Goal: Task Accomplishment & Management: Complete application form

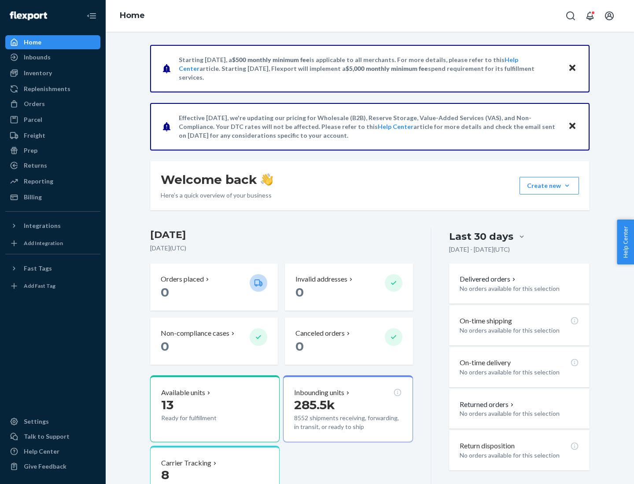
click at [567, 186] on button "Create new Create new inbound Create new order Create new product" at bounding box center [549, 186] width 59 height 18
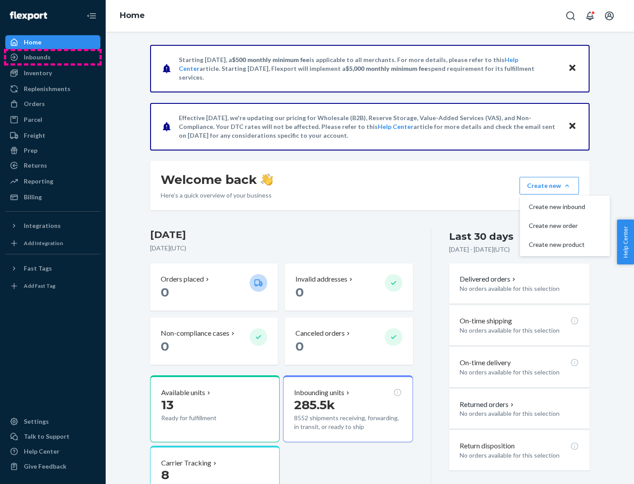
click at [53, 57] on div "Inbounds" at bounding box center [52, 57] width 93 height 12
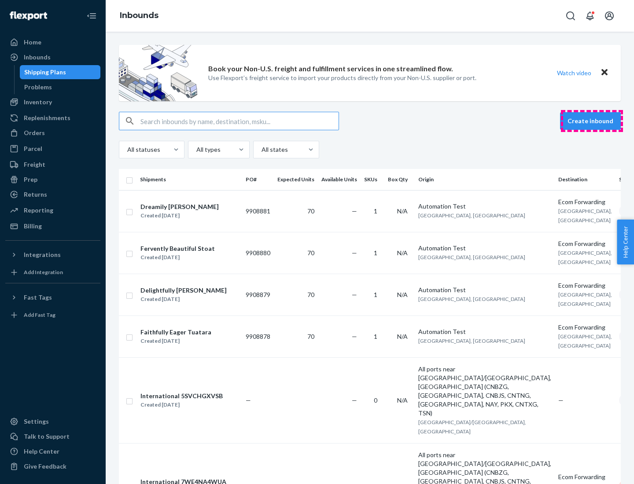
click at [592, 121] on button "Create inbound" at bounding box center [590, 121] width 61 height 18
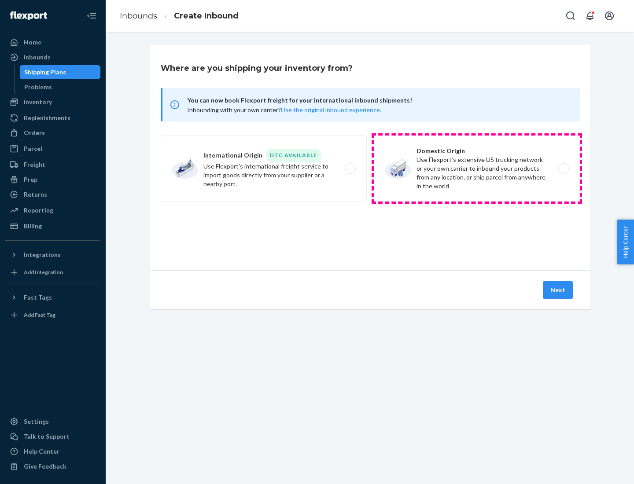
click at [477, 169] on label "Domestic Origin Use Flexport’s extensive US trucking network or your own carrie…" at bounding box center [477, 169] width 206 height 66
click at [563, 169] on input "Domestic Origin Use Flexport’s extensive US trucking network or your own carrie…" at bounding box center [566, 169] width 6 height 6
radio input "true"
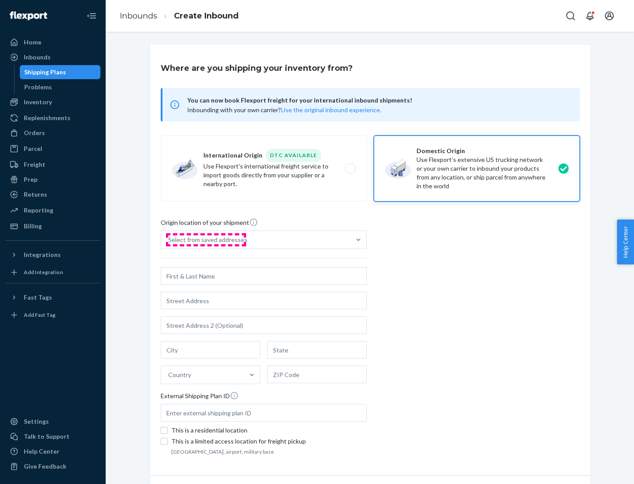
click at [206, 240] on div "Select from saved addresses" at bounding box center [207, 240] width 79 height 9
click at [169, 240] on input "Select from saved addresses" at bounding box center [168, 240] width 1 height 9
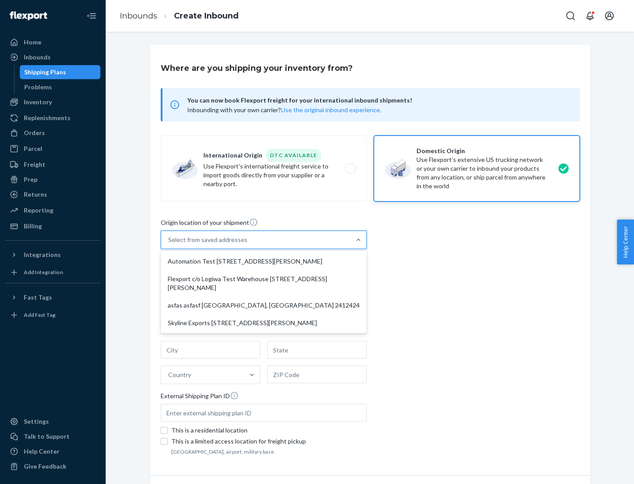
scroll to position [4, 0]
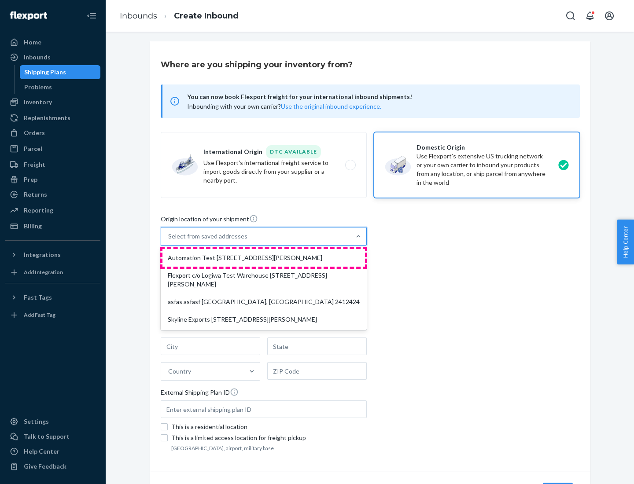
click at [264, 258] on div "Automation Test [STREET_ADDRESS][PERSON_NAME]" at bounding box center [264, 258] width 203 height 18
click at [169, 241] on input "option Automation Test [STREET_ADDRESS][PERSON_NAME] focused, 1 of 4. 4 results…" at bounding box center [168, 236] width 1 height 9
type input "Automation Test"
type input "9th Floor"
type input "[GEOGRAPHIC_DATA]"
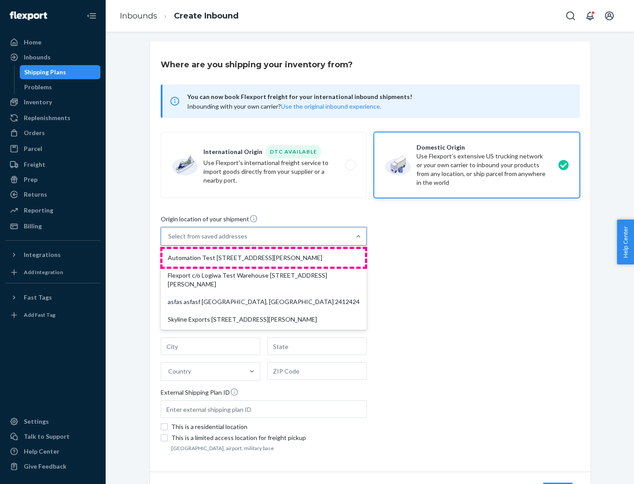
type input "CA"
type input "94104"
type input "[STREET_ADDRESS][PERSON_NAME]"
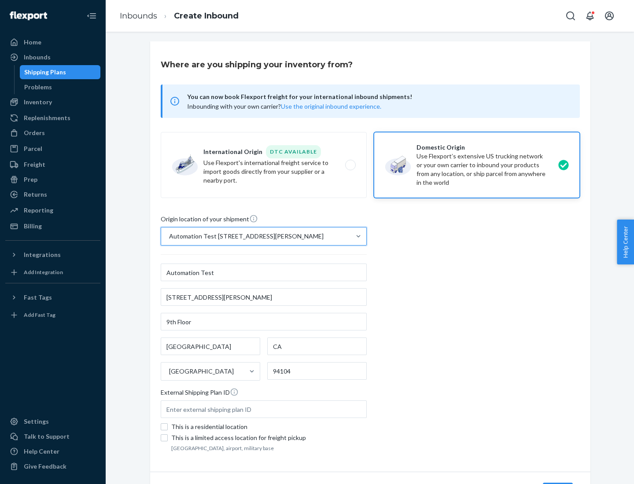
scroll to position [52, 0]
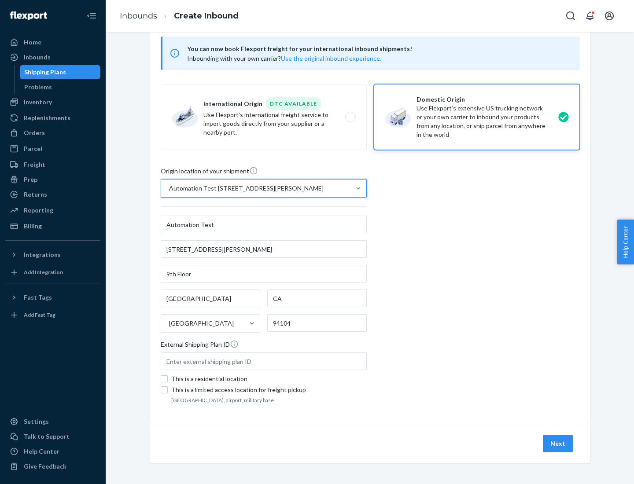
click at [558, 444] on button "Next" at bounding box center [558, 444] width 30 height 18
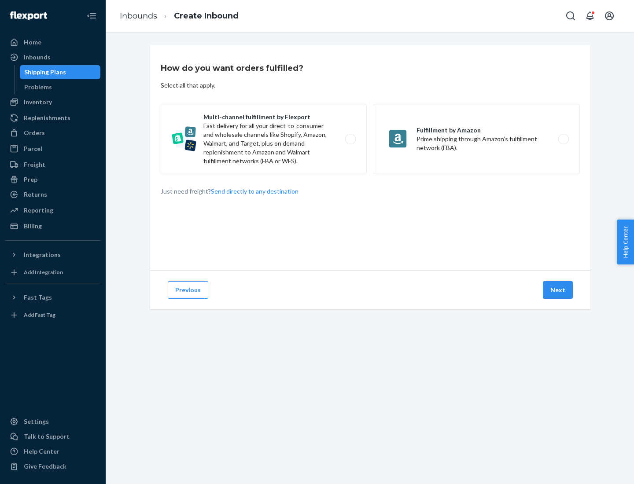
click at [264, 139] on label "Multi-channel fulfillment by Flexport Fast delivery for all your direct-to-cons…" at bounding box center [264, 139] width 206 height 70
click at [350, 139] on input "Multi-channel fulfillment by Flexport Fast delivery for all your direct-to-cons…" at bounding box center [353, 140] width 6 height 6
radio input "true"
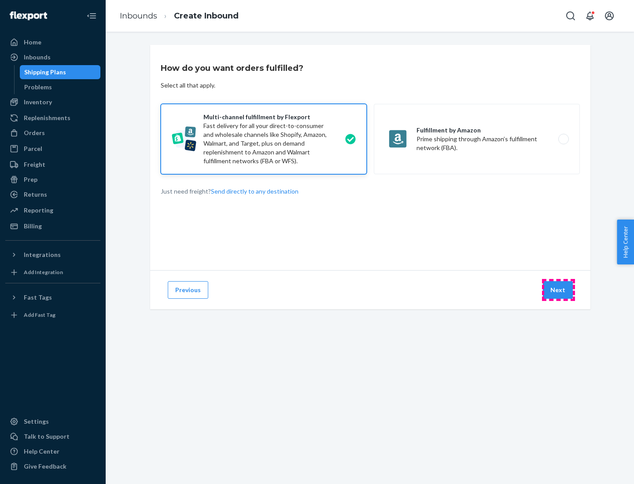
click at [558, 290] on button "Next" at bounding box center [558, 290] width 30 height 18
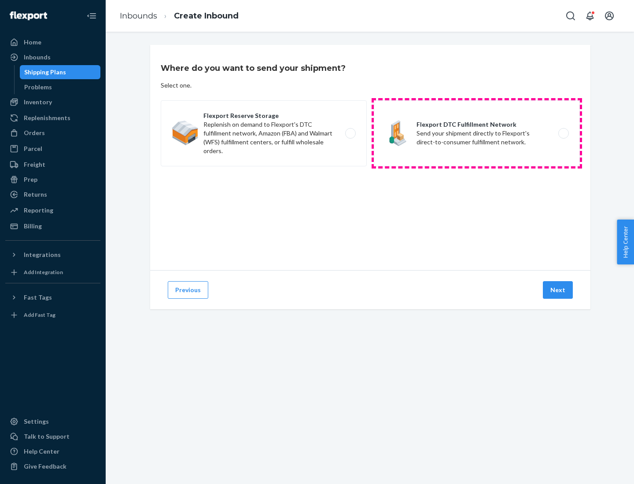
click at [477, 133] on label "Flexport DTC Fulfillment Network Send your shipment directly to Flexport's dire…" at bounding box center [477, 133] width 206 height 66
click at [563, 133] on input "Flexport DTC Fulfillment Network Send your shipment directly to Flexport's dire…" at bounding box center [566, 134] width 6 height 6
radio input "true"
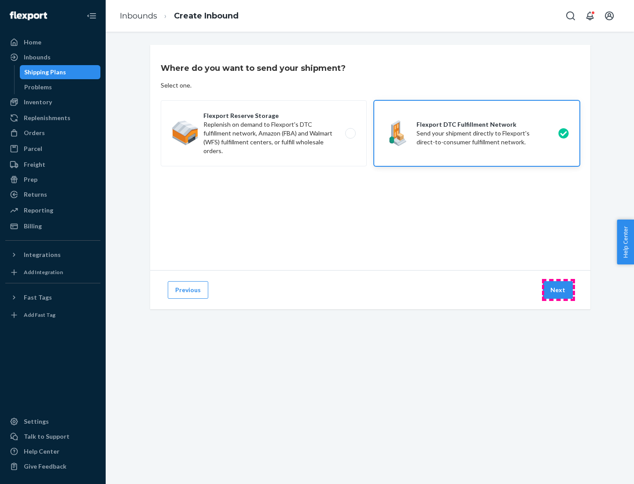
click at [558, 290] on button "Next" at bounding box center [558, 290] width 30 height 18
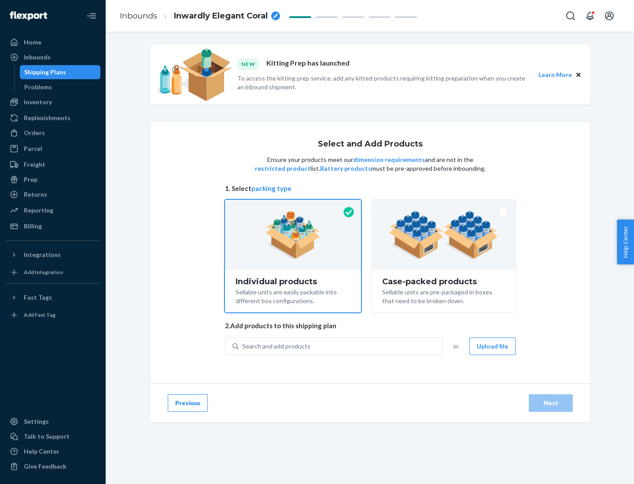
click at [444, 235] on img at bounding box center [444, 235] width 110 height 48
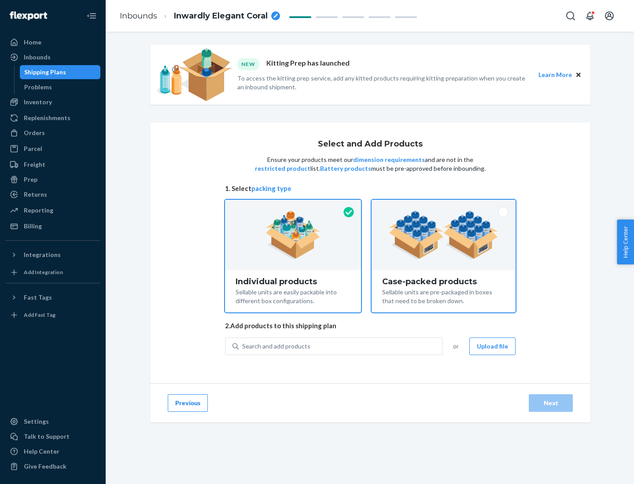
click at [444, 206] on input "Case-packed products Sellable units are pre-packaged in boxes that need to be b…" at bounding box center [444, 203] width 6 height 6
radio input "true"
radio input "false"
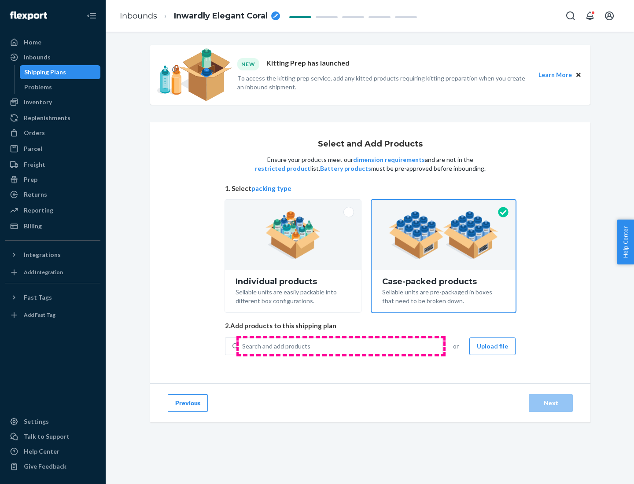
click at [341, 346] on div "Search and add products" at bounding box center [340, 347] width 203 height 16
click at [243, 346] on input "Search and add products" at bounding box center [242, 346] width 1 height 9
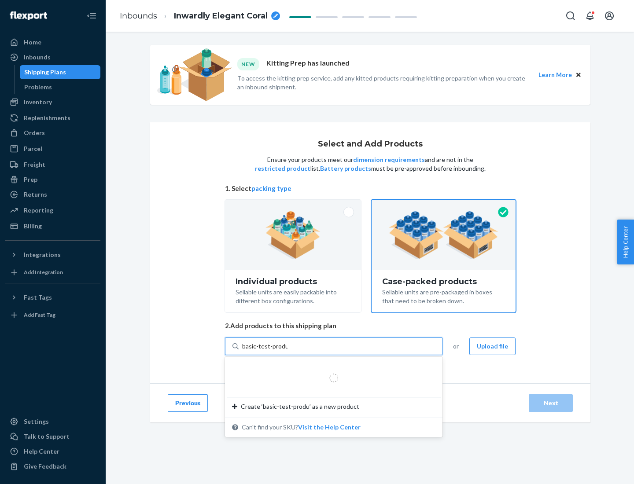
type input "basic-test-product-1"
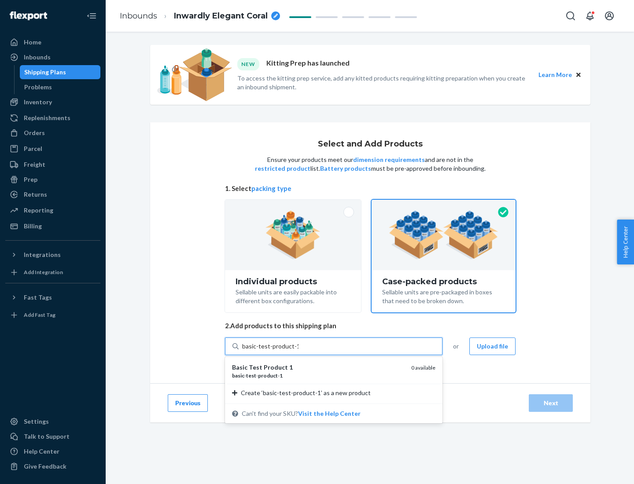
click at [318, 376] on div "basic - test - product - 1" at bounding box center [318, 375] width 172 height 7
click at [299, 351] on input "basic-test-product-1" at bounding box center [270, 346] width 56 height 9
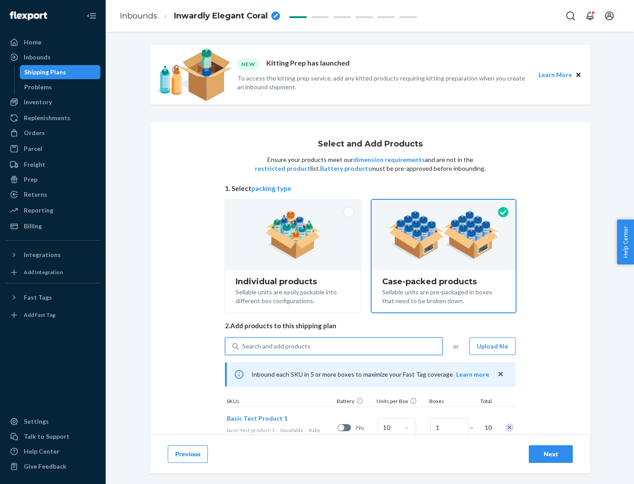
scroll to position [32, 0]
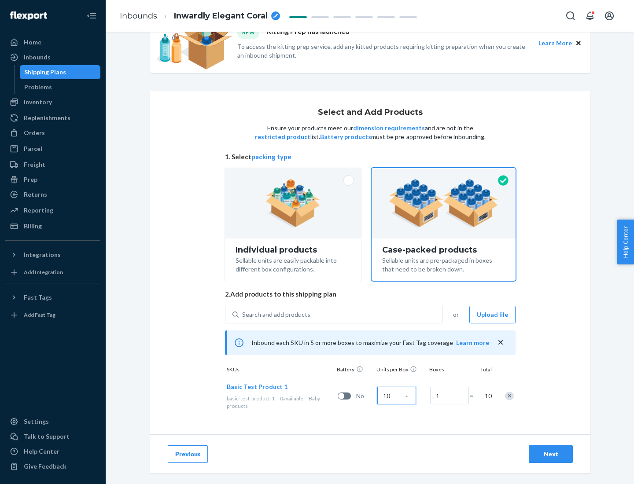
type input "10"
type input "7"
click at [551, 455] on div "Next" at bounding box center [550, 454] width 29 height 9
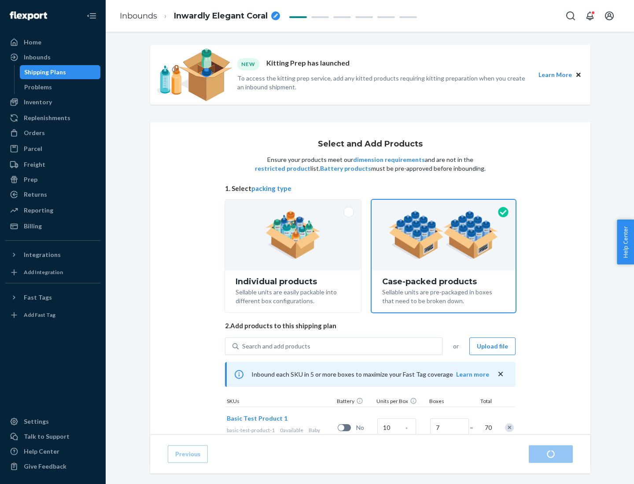
radio input "true"
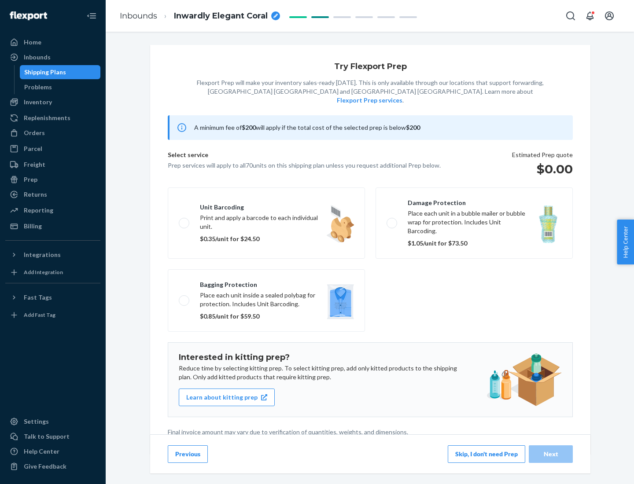
scroll to position [2, 0]
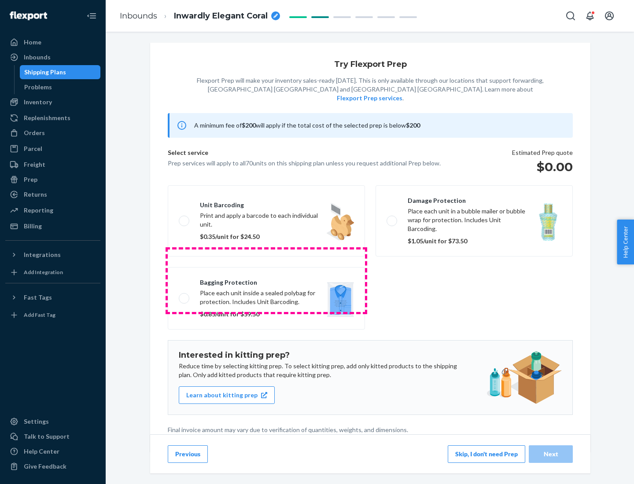
click at [266, 281] on label "Bagging protection Place each unit inside a sealed polybag for protection. Incl…" at bounding box center [266, 298] width 197 height 63
click at [185, 296] on input "Bagging protection Place each unit inside a sealed polybag for protection. Incl…" at bounding box center [182, 299] width 6 height 6
checkbox input "true"
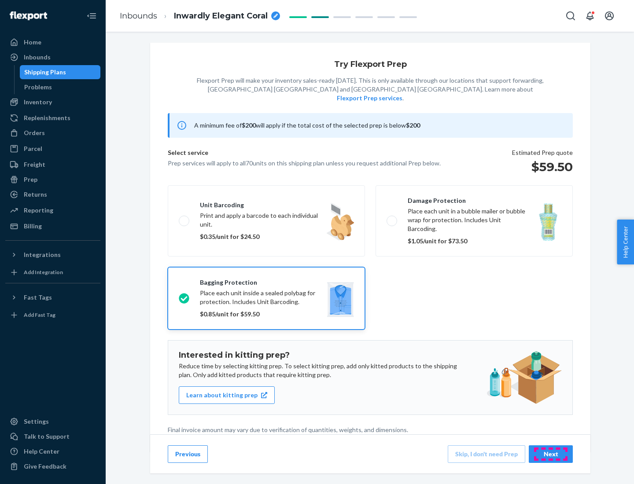
click at [551, 454] on div "Next" at bounding box center [550, 454] width 29 height 9
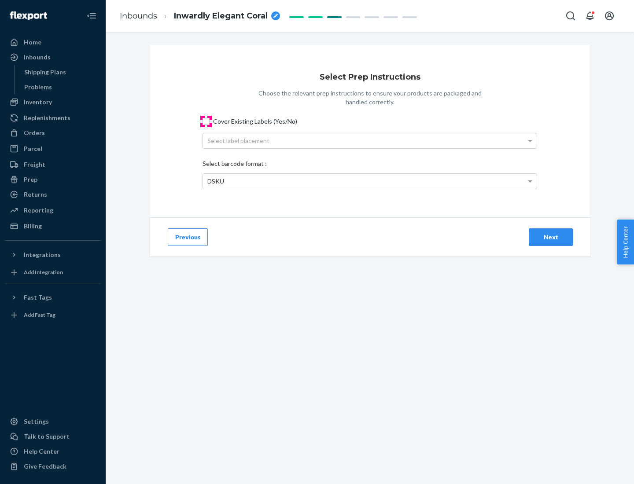
click at [206, 121] on input "Cover Existing Labels (Yes/No)" at bounding box center [206, 121] width 7 height 7
checkbox input "true"
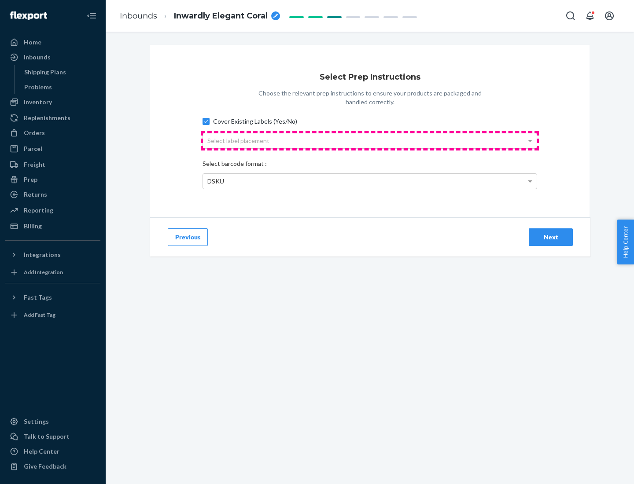
click at [370, 140] on div "Select label placement" at bounding box center [370, 140] width 334 height 15
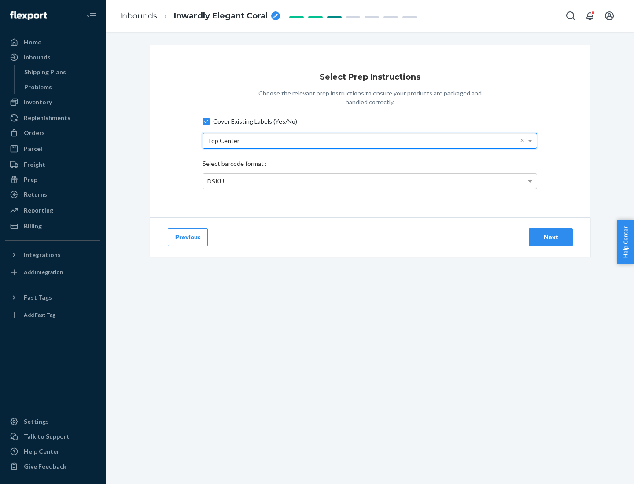
click at [370, 181] on div "DSKU" at bounding box center [370, 181] width 334 height 15
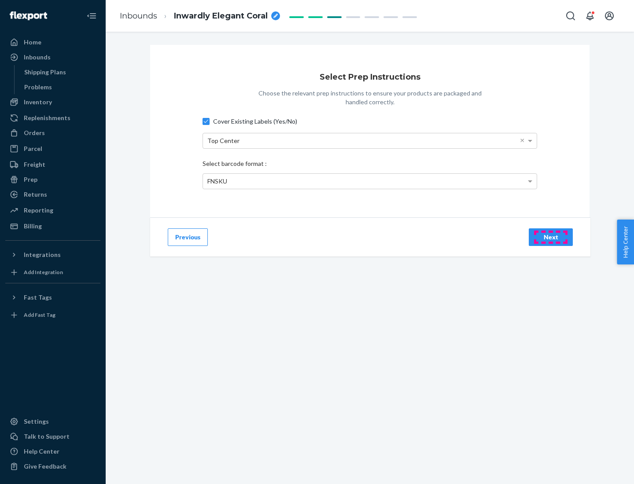
click at [551, 237] on div "Next" at bounding box center [550, 237] width 29 height 9
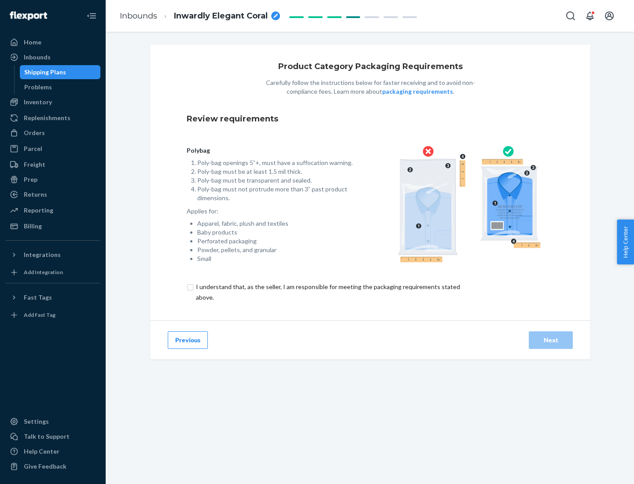
click at [327, 292] on input "checkbox" at bounding box center [333, 292] width 293 height 21
checkbox input "true"
click at [551, 340] on div "Next" at bounding box center [550, 340] width 29 height 9
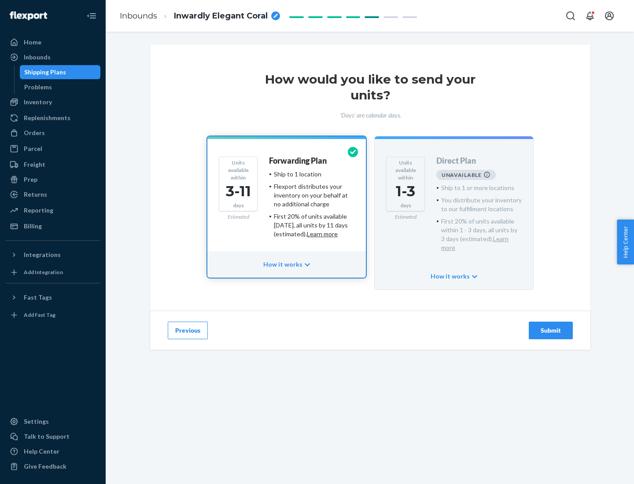
click at [299, 161] on h4 "Forwarding Plan" at bounding box center [298, 161] width 58 height 9
click at [551, 326] on div "Submit" at bounding box center [550, 330] width 29 height 9
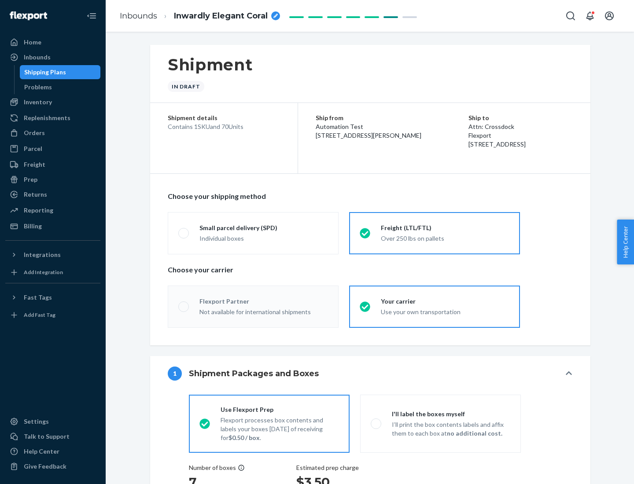
radio input "true"
radio input "false"
radio input "true"
radio input "false"
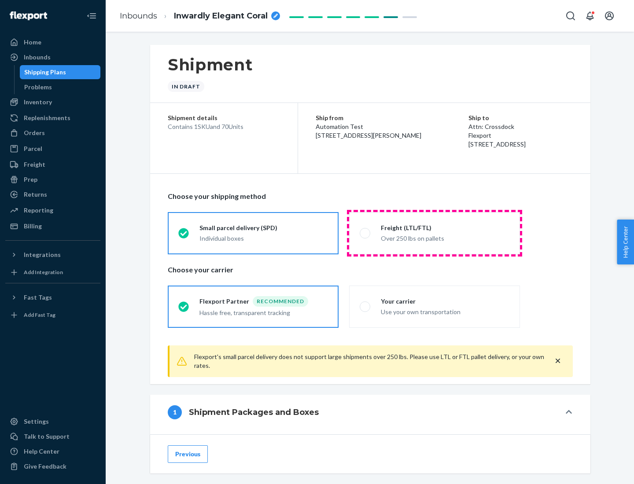
click at [435, 233] on div "Over 250 lbs on pallets" at bounding box center [445, 238] width 129 height 11
click at [366, 233] on input "Freight (LTL/FTL) Over 250 lbs on pallets" at bounding box center [363, 233] width 6 height 6
radio input "true"
radio input "false"
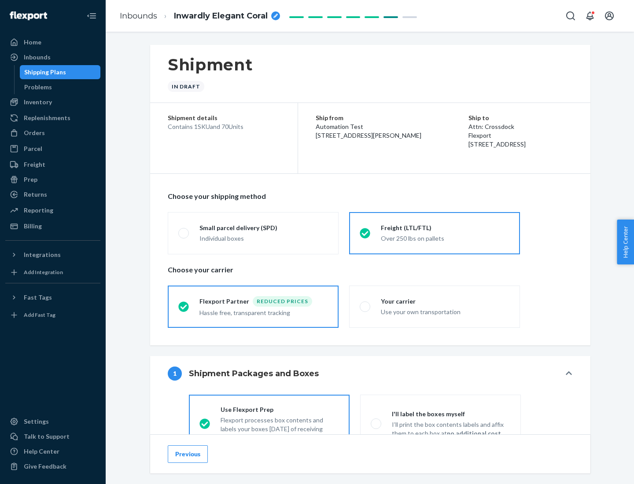
scroll to position [49, 0]
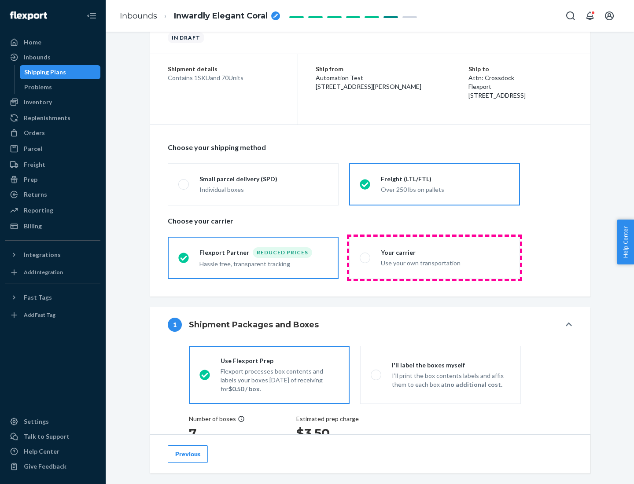
click at [435, 258] on div "Use your own transportation" at bounding box center [445, 262] width 129 height 11
click at [366, 258] on input "Your carrier Use your own transportation" at bounding box center [363, 258] width 6 height 6
radio input "true"
radio input "false"
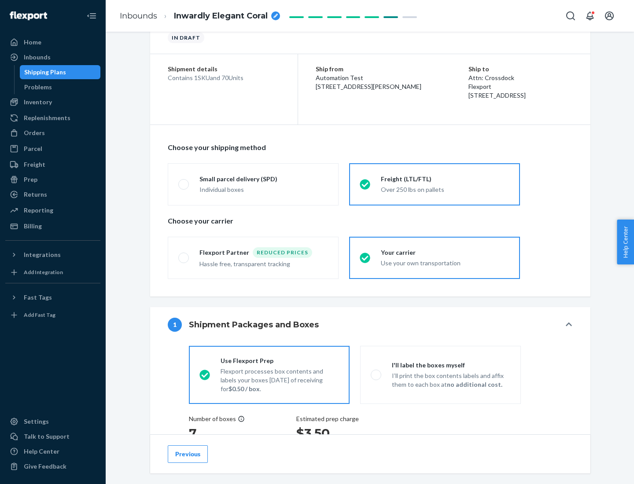
scroll to position [166, 0]
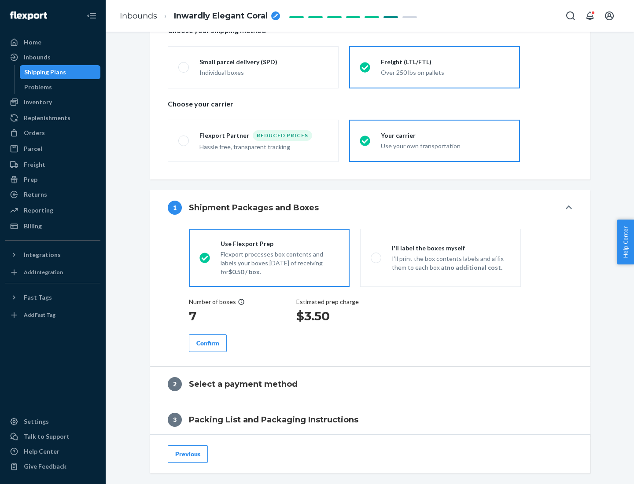
click at [440, 258] on p "I’ll print the box contents labels and affix them to each box at no additional …" at bounding box center [451, 264] width 118 height 18
click at [377, 258] on input "I'll label the boxes myself I’ll print the box contents labels and affix them t…" at bounding box center [374, 258] width 6 height 6
radio input "true"
radio input "false"
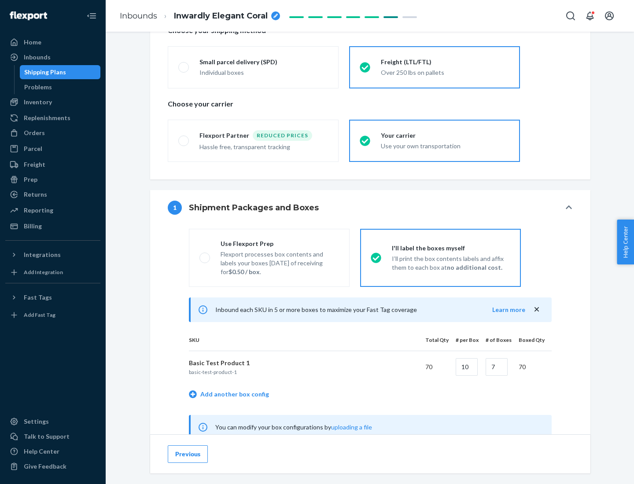
scroll to position [275, 0]
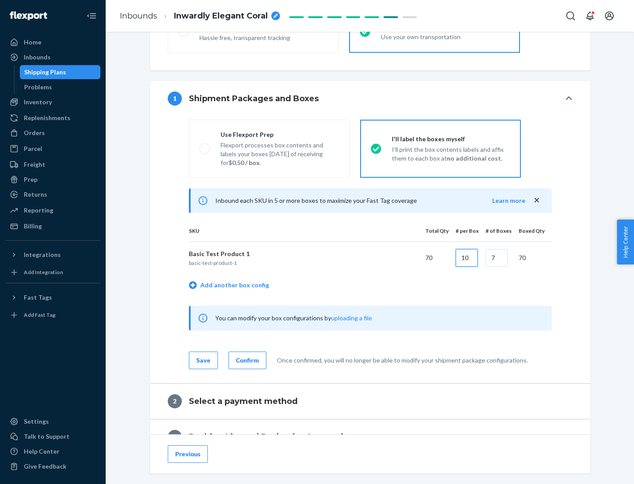
type input "10"
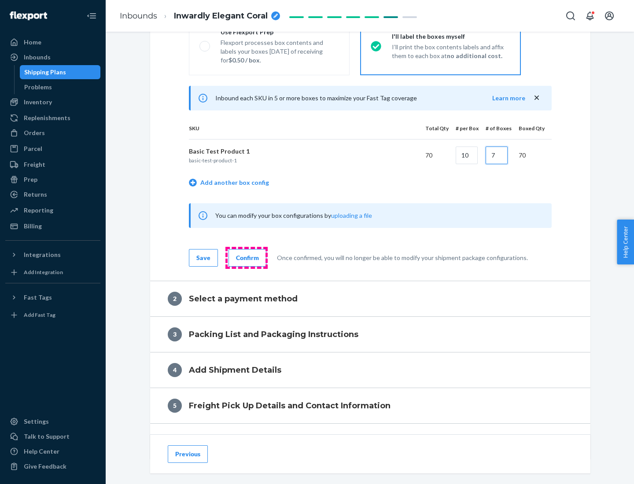
type input "7"
click at [246, 258] on div "Confirm" at bounding box center [247, 258] width 23 height 9
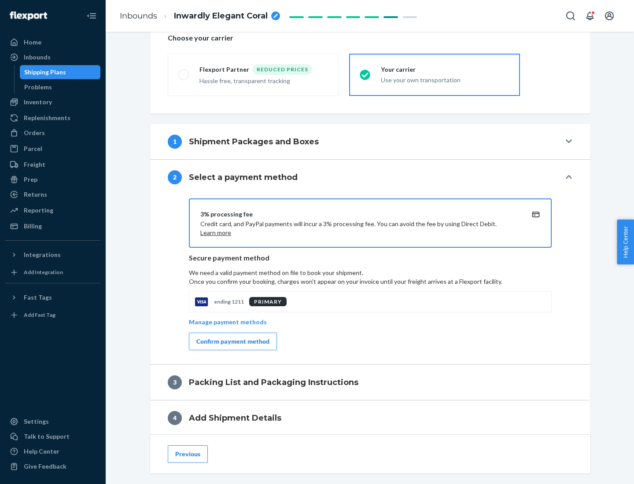
scroll to position [316, 0]
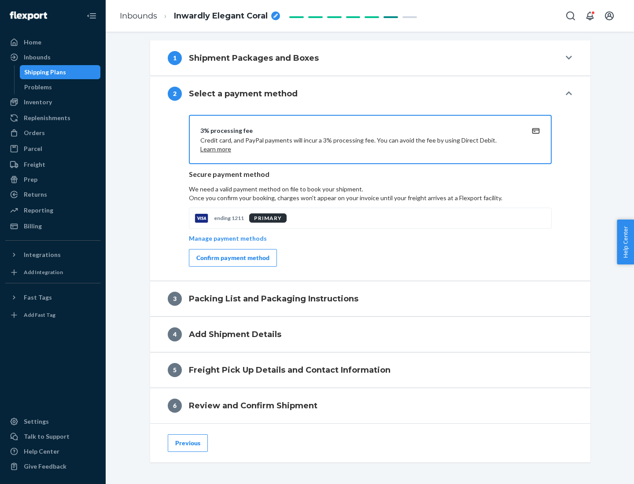
click at [232, 258] on div "Confirm payment method" at bounding box center [232, 258] width 73 height 9
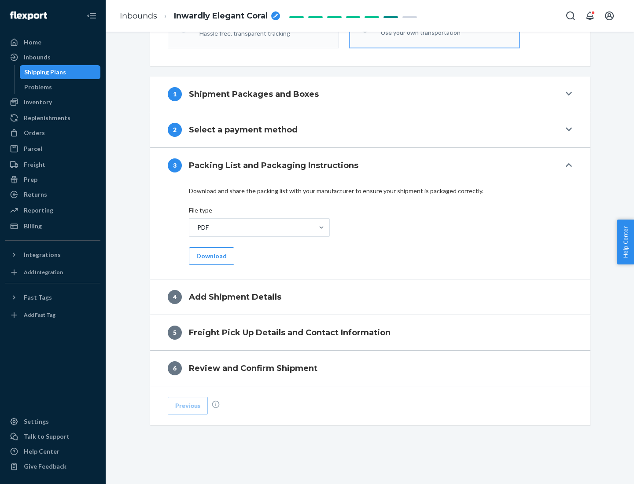
scroll to position [278, 0]
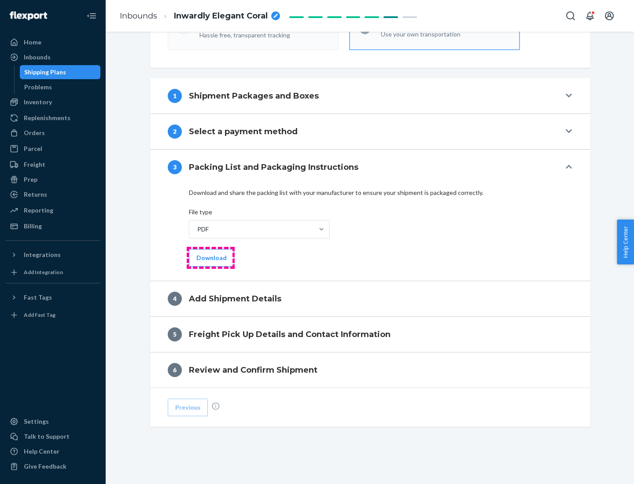
click at [211, 258] on button "Download" at bounding box center [211, 258] width 45 height 18
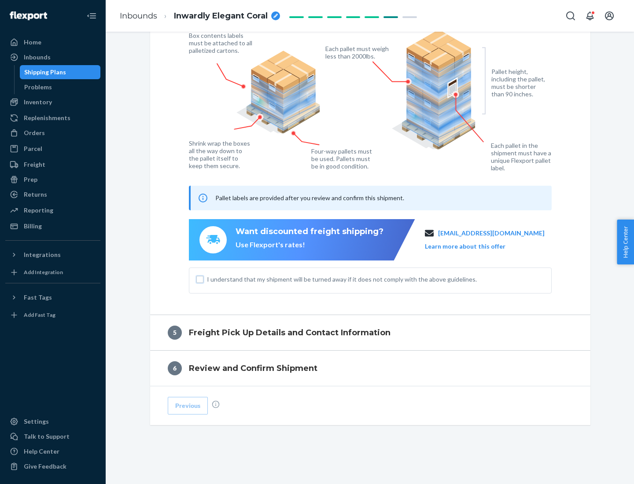
click at [200, 279] on input "I understand that my shipment will be turned away if it does not comply with th…" at bounding box center [199, 279] width 7 height 7
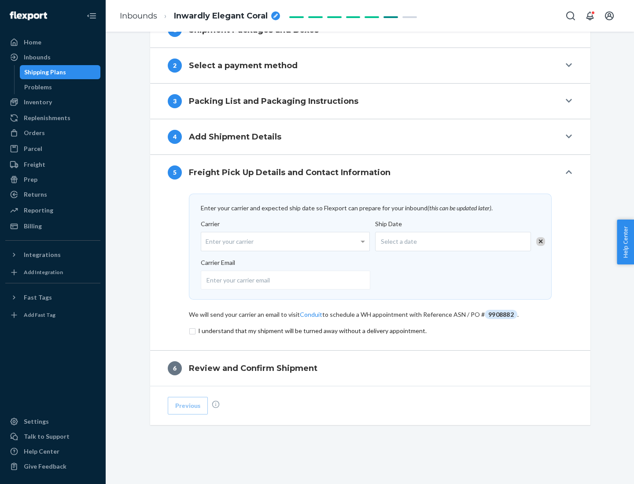
scroll to position [344, 0]
click at [370, 331] on input "checkbox" at bounding box center [370, 331] width 363 height 11
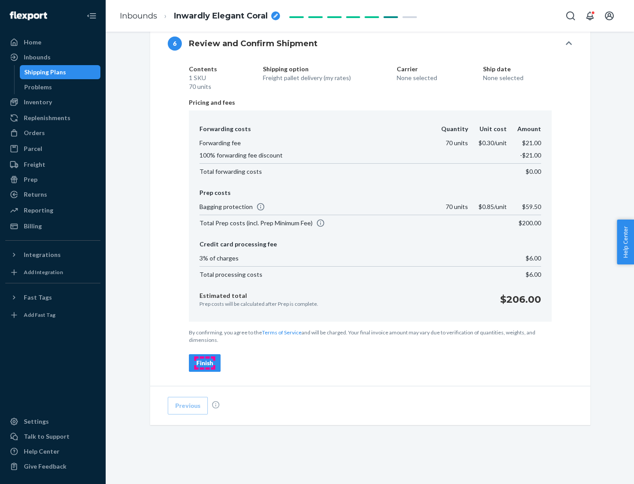
click at [205, 363] on div "Finish" at bounding box center [204, 363] width 17 height 9
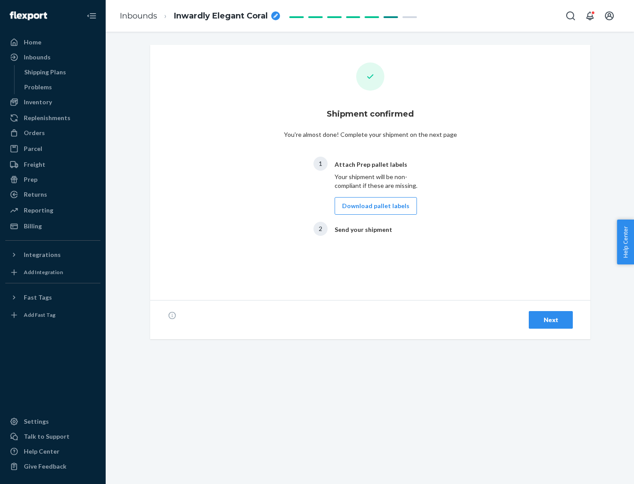
click at [373, 206] on button "Download pallet labels" at bounding box center [376, 206] width 82 height 18
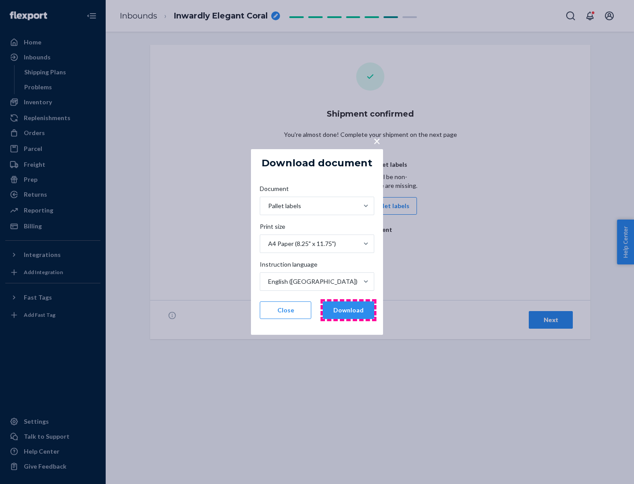
click at [348, 310] on button "Download" at bounding box center [349, 311] width 52 height 18
click at [377, 140] on span "×" at bounding box center [376, 140] width 7 height 15
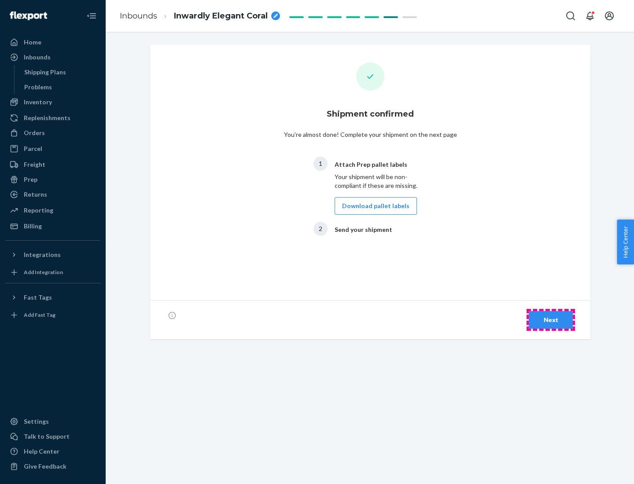
click at [551, 320] on div "Next" at bounding box center [550, 320] width 29 height 9
